Goal: Information Seeking & Learning: Learn about a topic

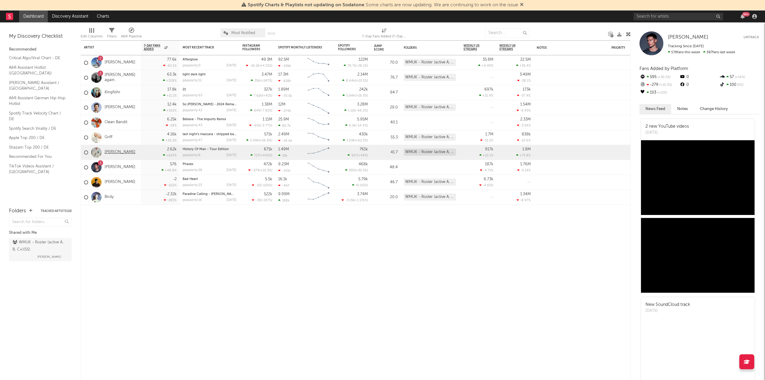
click at [116, 152] on link "[PERSON_NAME]" at bounding box center [120, 152] width 31 height 5
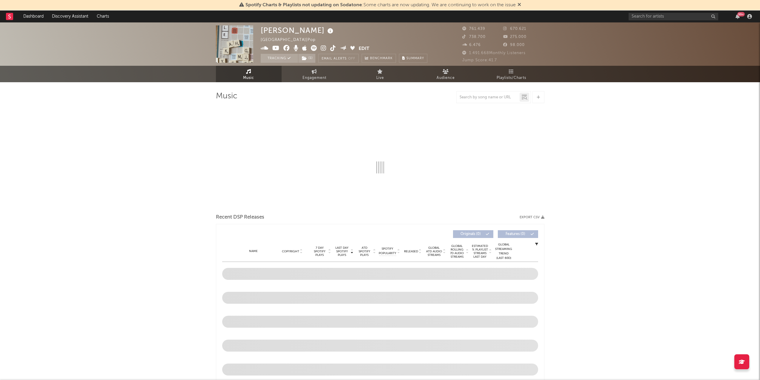
select select "6m"
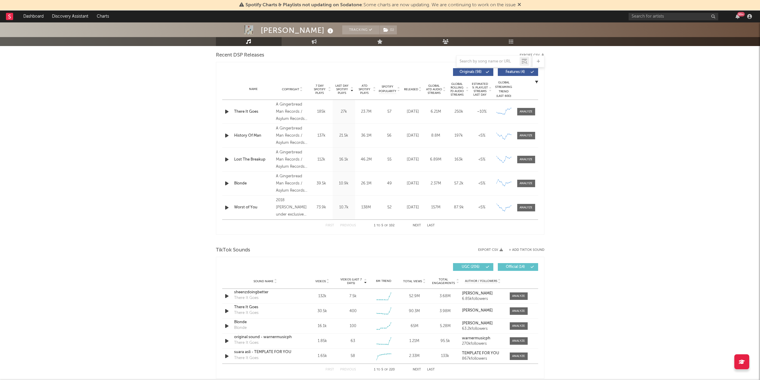
scroll to position [269, 0]
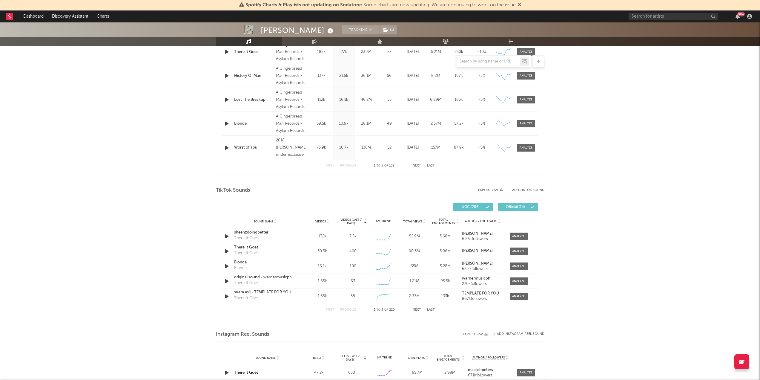
click at [416, 309] on button "Next" at bounding box center [417, 309] width 8 height 3
click at [349, 309] on button "Previous" at bounding box center [348, 309] width 16 height 3
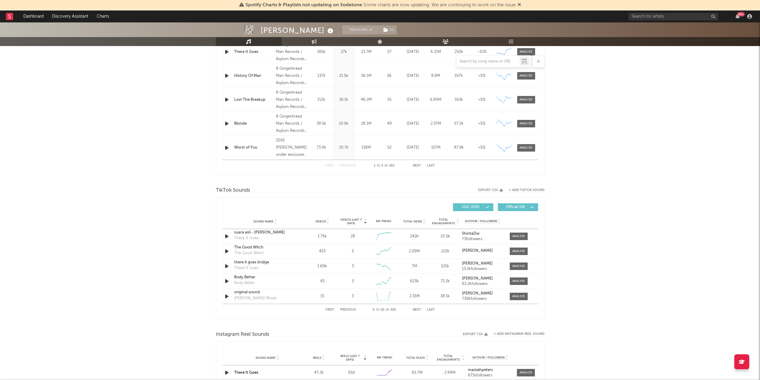
click at [348, 308] on button "Previous" at bounding box center [348, 309] width 16 height 3
click at [418, 309] on button "Next" at bounding box center [417, 309] width 8 height 3
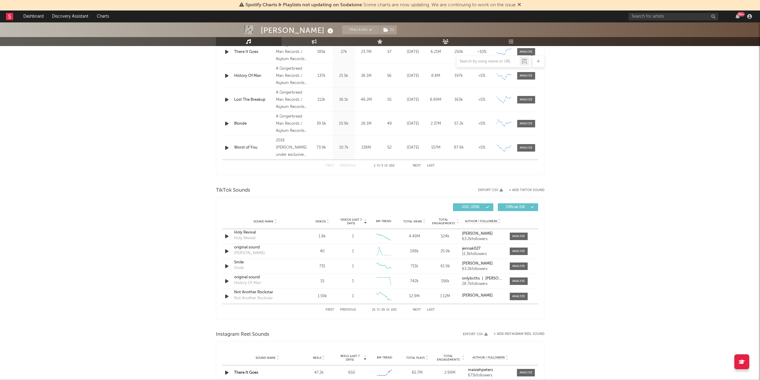
click at [418, 309] on button "Next" at bounding box center [417, 309] width 8 height 3
click at [332, 309] on button "First" at bounding box center [330, 309] width 9 height 3
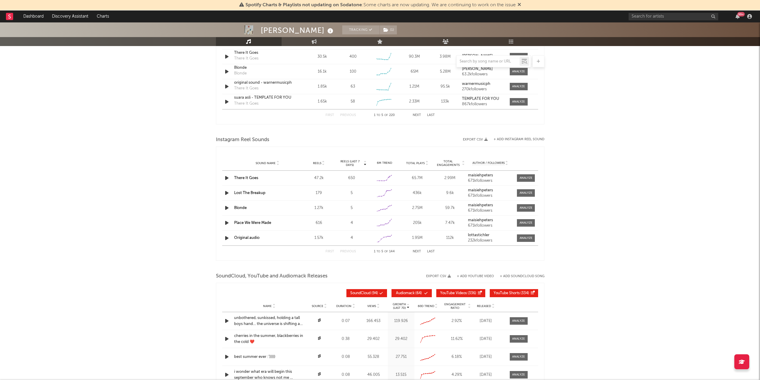
scroll to position [538, 0]
